Goal: Transaction & Acquisition: Purchase product/service

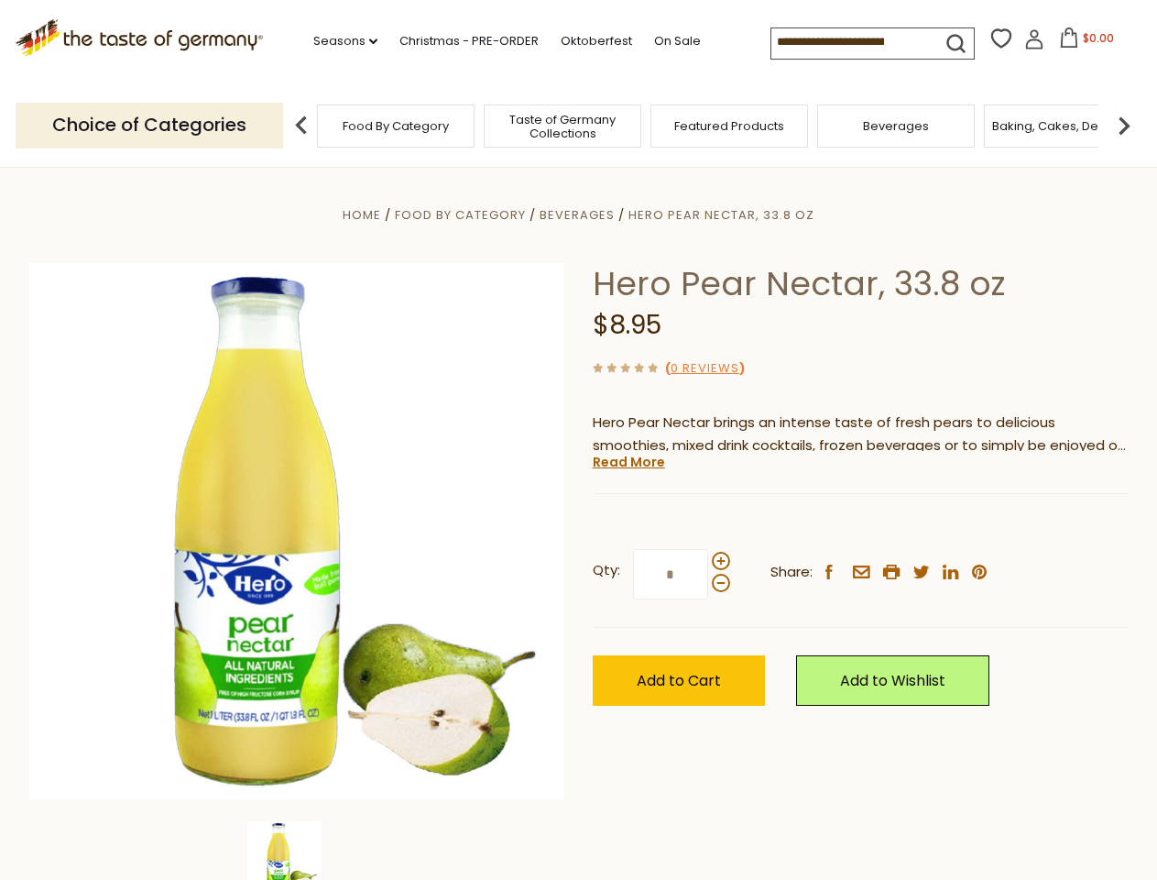
click at [578, 440] on div "Home Food By Category [GEOGRAPHIC_DATA] Hero Pear Nectar, 33.8 oz Hero Pear Nec…" at bounding box center [579, 556] width 1127 height 706
click at [338, 41] on link "Seasons dropdown_arrow" at bounding box center [345, 41] width 64 height 20
click at [1083, 43] on span "$0.00" at bounding box center [1098, 38] width 31 height 16
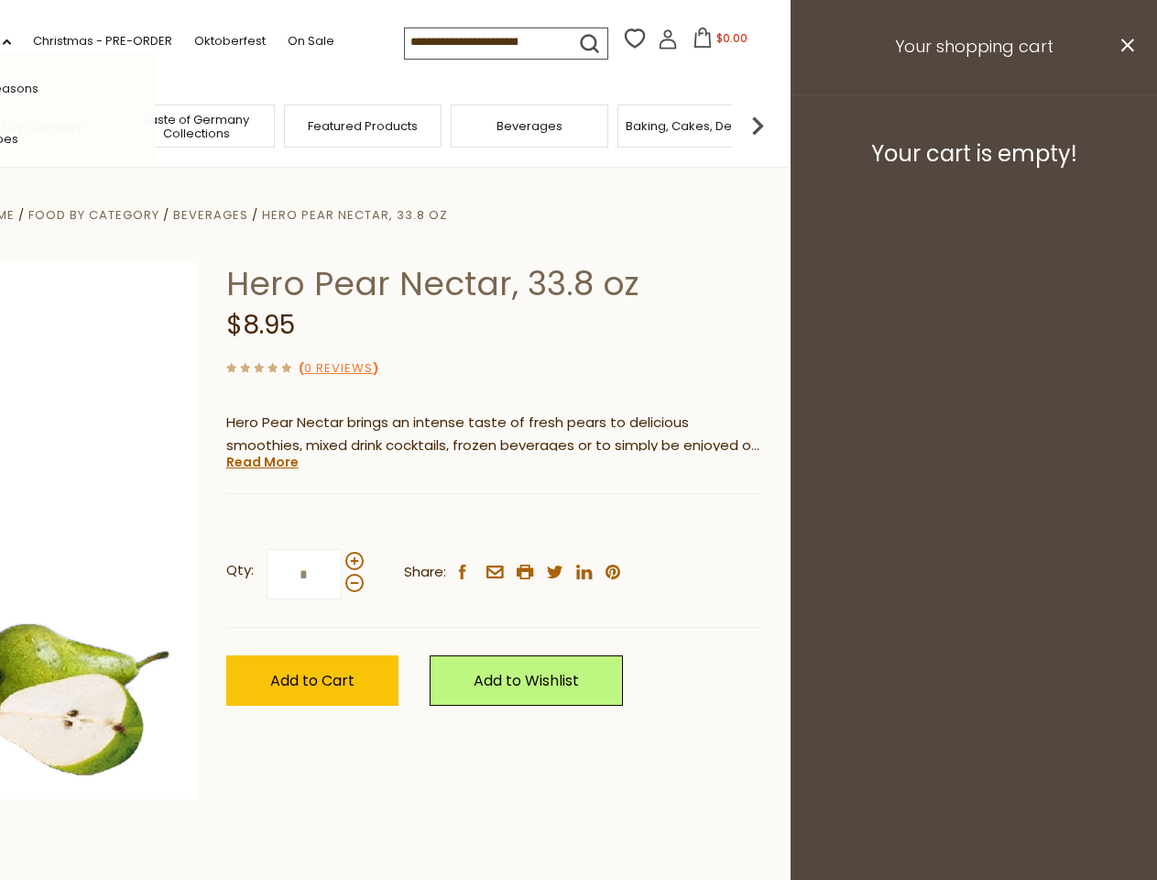
click at [155, 125] on div "All Seasons Recipes Game Day [DATE] [DATE] [DATE][PERSON_NAME] [DATE] Springfes…" at bounding box center [51, 439] width 208 height 777
click at [776, 125] on img at bounding box center [757, 125] width 37 height 37
click at [578, 523] on div "Qty: * Share: facebook email printer twitter linkedin pinterest" at bounding box center [494, 574] width 536 height 106
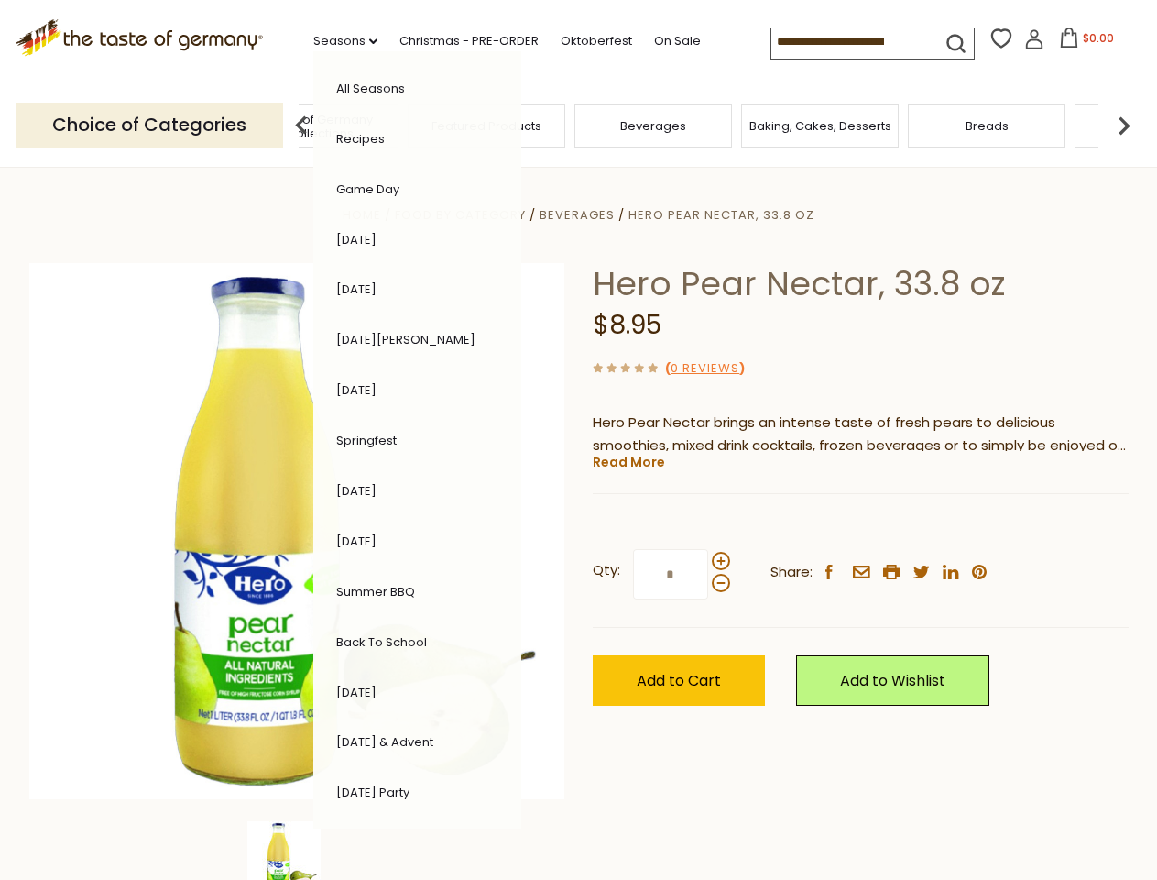
click at [297, 850] on img at bounding box center [283, 857] width 73 height 73
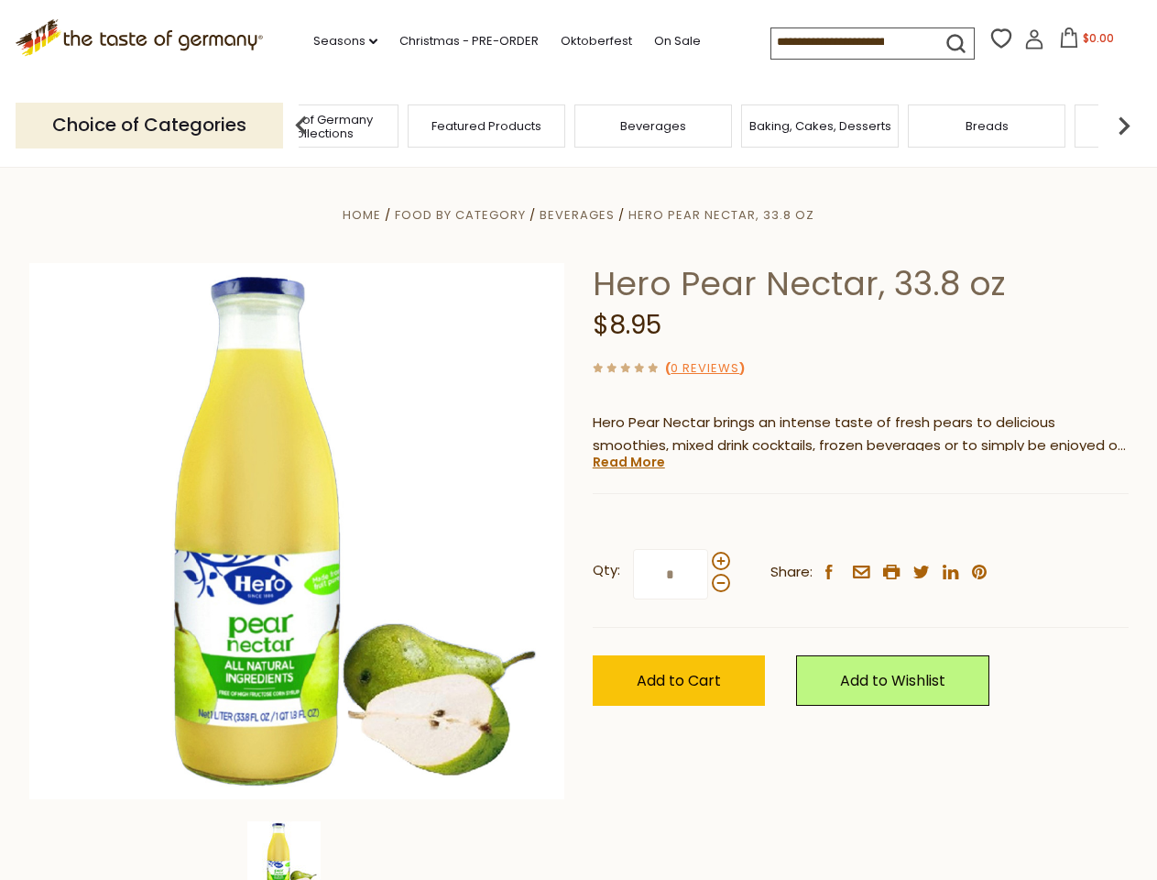
click at [297, 850] on img at bounding box center [283, 857] width 73 height 73
click at [628, 462] on link "Read More" at bounding box center [629, 462] width 72 height 18
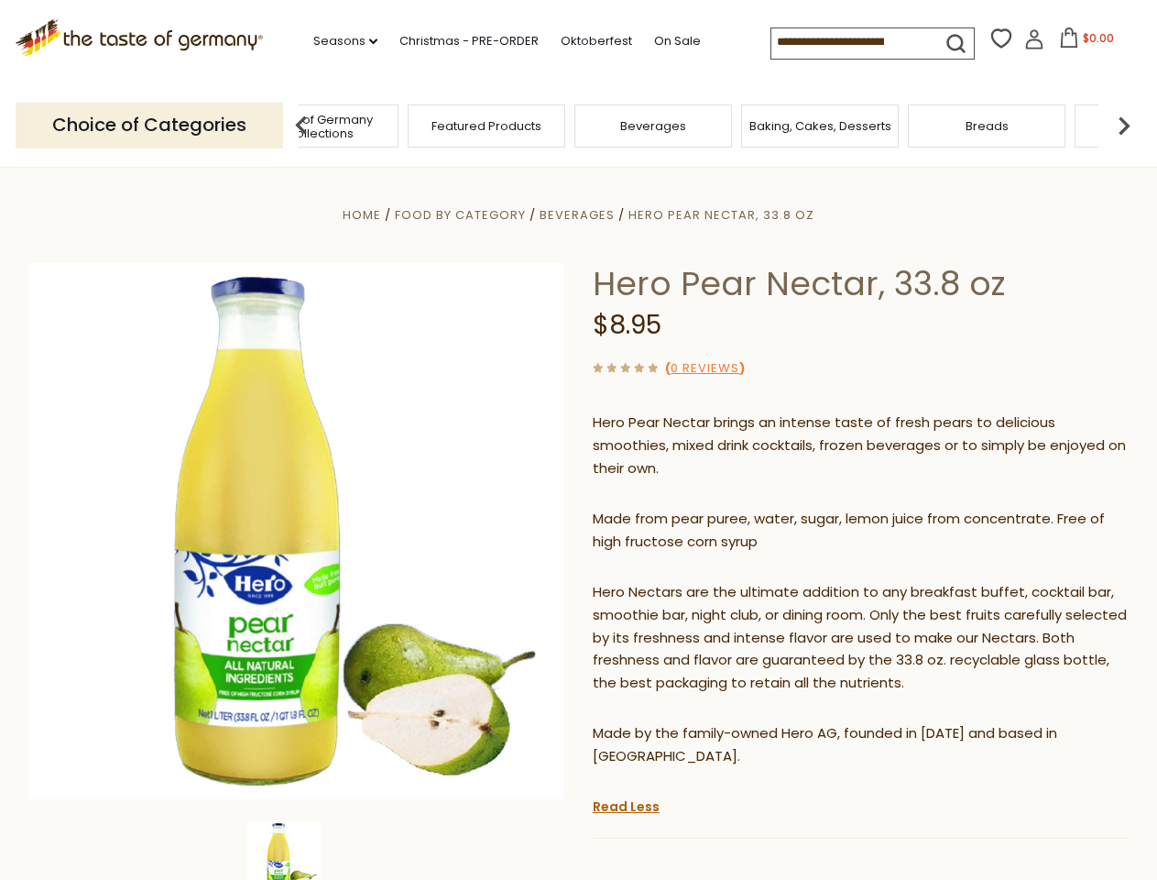
click at [720, 581] on p "Hero Nectars are the ultimate addition to any breakfast buffet, cocktail bar, s…" at bounding box center [861, 638] width 536 height 115
